Goal: Use online tool/utility: Utilize a website feature to perform a specific function

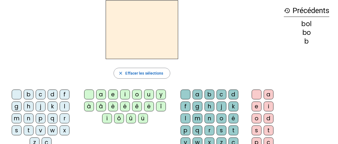
scroll to position [22, 0]
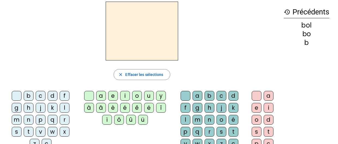
click at [17, 120] on div "m" at bounding box center [17, 120] width 10 height 10
click at [102, 96] on div "a" at bounding box center [101, 96] width 10 height 10
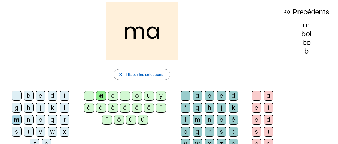
click at [185, 118] on div "l" at bounding box center [186, 120] width 10 height 10
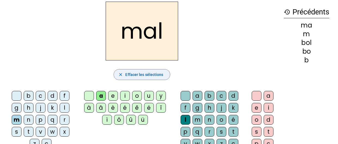
click at [134, 73] on span "Effacer les sélections" at bounding box center [144, 74] width 38 height 7
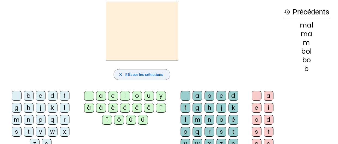
click at [134, 73] on span "Effacer les sélections" at bounding box center [144, 74] width 38 height 7
click at [100, 93] on div "a" at bounding box center [101, 96] width 10 height 10
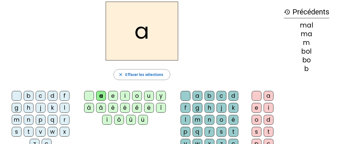
click at [197, 118] on div "m" at bounding box center [198, 120] width 10 height 10
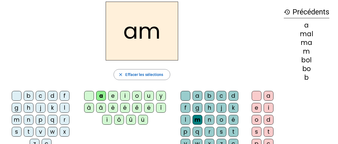
click at [269, 107] on div "i" at bounding box center [269, 108] width 10 height 10
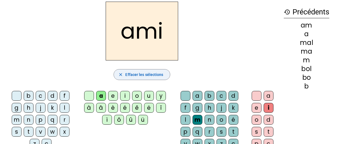
click at [140, 73] on span "Effacer les sélections" at bounding box center [144, 74] width 38 height 7
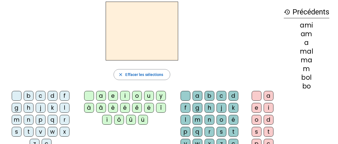
click at [27, 94] on div "b" at bounding box center [29, 96] width 10 height 10
click at [135, 95] on div "o" at bounding box center [137, 96] width 10 height 10
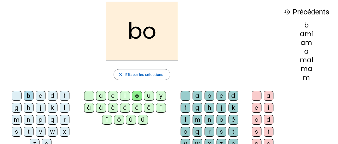
click at [187, 118] on div "l" at bounding box center [186, 120] width 10 height 10
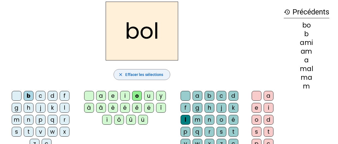
click at [146, 74] on span "Effacer les sélections" at bounding box center [144, 74] width 38 height 7
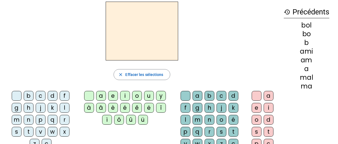
click at [101, 94] on div "a" at bounding box center [101, 96] width 10 height 10
click at [209, 96] on div "b" at bounding box center [209, 96] width 10 height 10
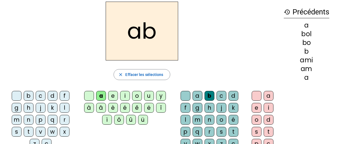
click at [257, 108] on div "e" at bounding box center [257, 108] width 10 height 10
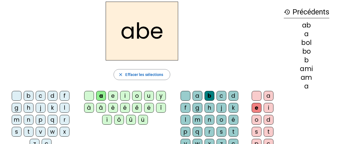
click at [267, 108] on div "i" at bounding box center [269, 108] width 10 height 10
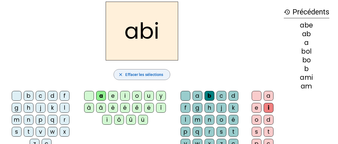
click at [121, 73] on mat-icon "close" at bounding box center [120, 74] width 5 height 5
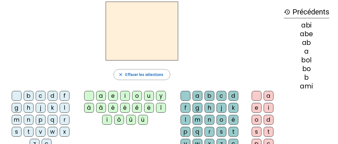
click at [28, 94] on div "b" at bounding box center [29, 96] width 10 height 10
click at [111, 94] on div "e" at bounding box center [113, 96] width 10 height 10
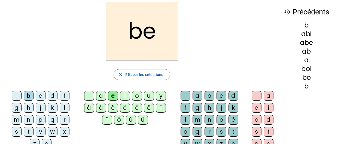
click at [125, 93] on div "i" at bounding box center [125, 96] width 10 height 10
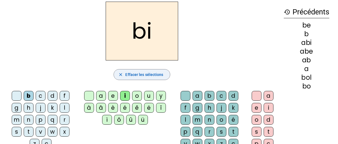
click at [123, 73] on mat-icon "close" at bounding box center [120, 74] width 5 height 5
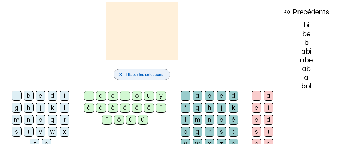
click at [123, 73] on mat-icon "close" at bounding box center [120, 74] width 5 height 5
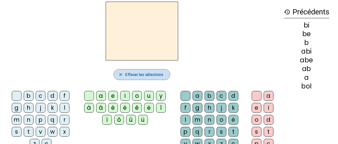
click at [123, 73] on mat-icon "close" at bounding box center [120, 74] width 5 height 5
